Goal: Transaction & Acquisition: Book appointment/travel/reservation

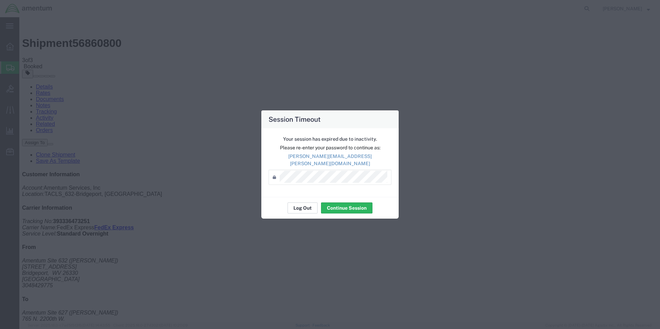
click at [308, 206] on button "Log Out" at bounding box center [302, 208] width 30 height 11
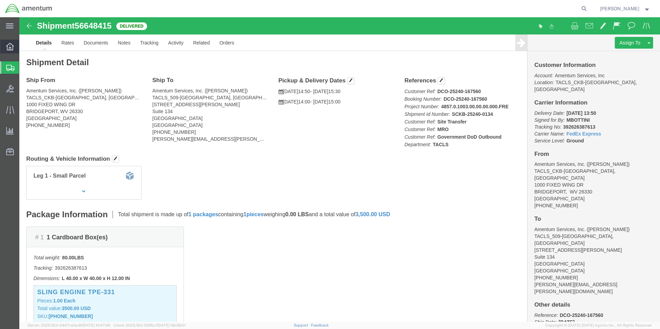
click at [15, 45] on div at bounding box center [9, 47] width 19 height 14
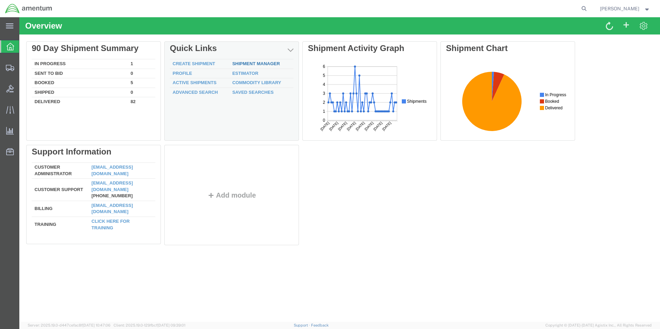
click at [267, 66] on link "Shipment Manager" at bounding box center [256, 63] width 48 height 5
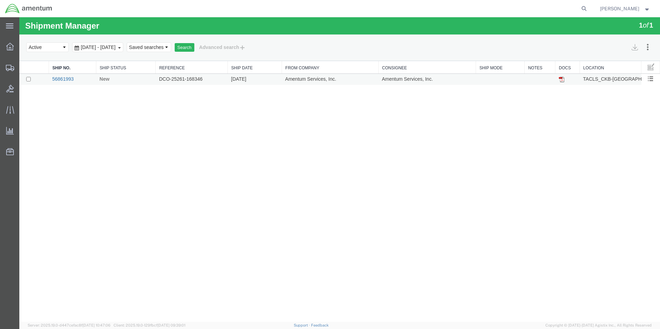
click at [72, 79] on link "56861993" at bounding box center [62, 79] width 21 height 6
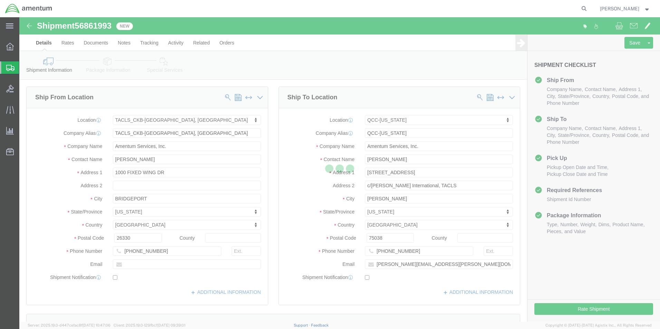
select select "42743"
select select "42668"
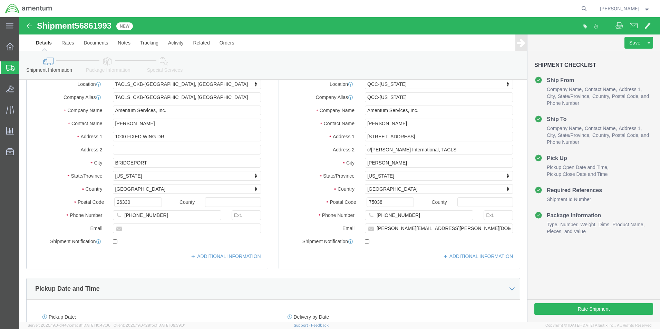
scroll to position [69, 0]
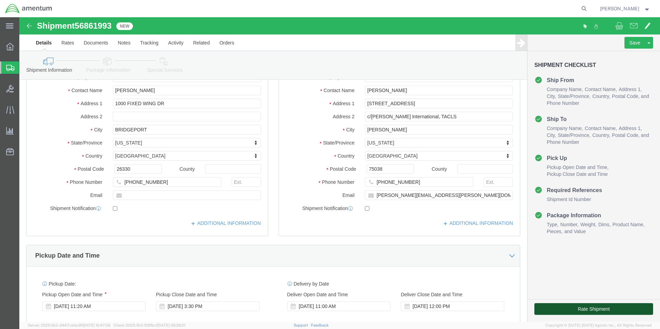
click button "Rate Shipment"
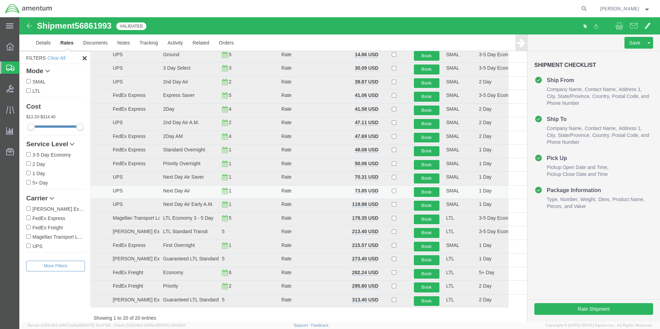
scroll to position [0, 0]
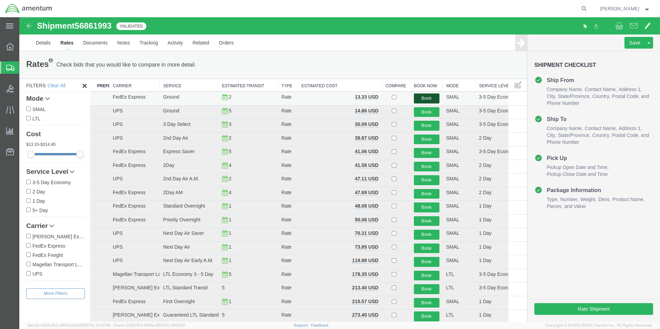
click at [420, 96] on button "Book" at bounding box center [427, 99] width 26 height 10
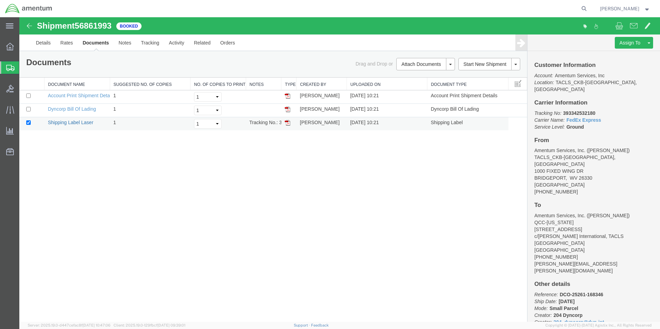
click at [72, 120] on link "Shipping Label Laser" at bounding box center [71, 123] width 46 height 6
click at [38, 42] on link "Details" at bounding box center [43, 43] width 25 height 17
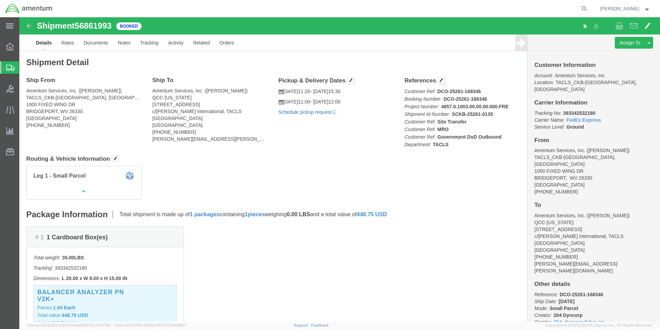
click link "Schedule pickup request"
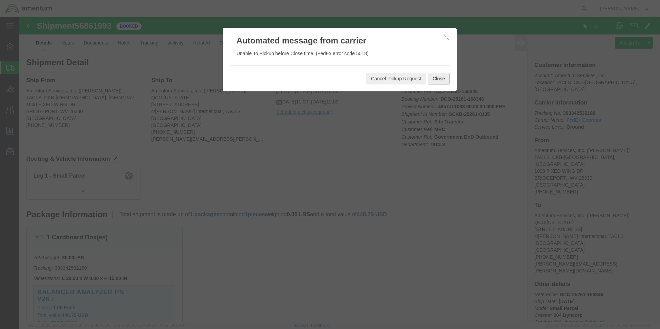
click button "Close"
